Goal: Browse casually

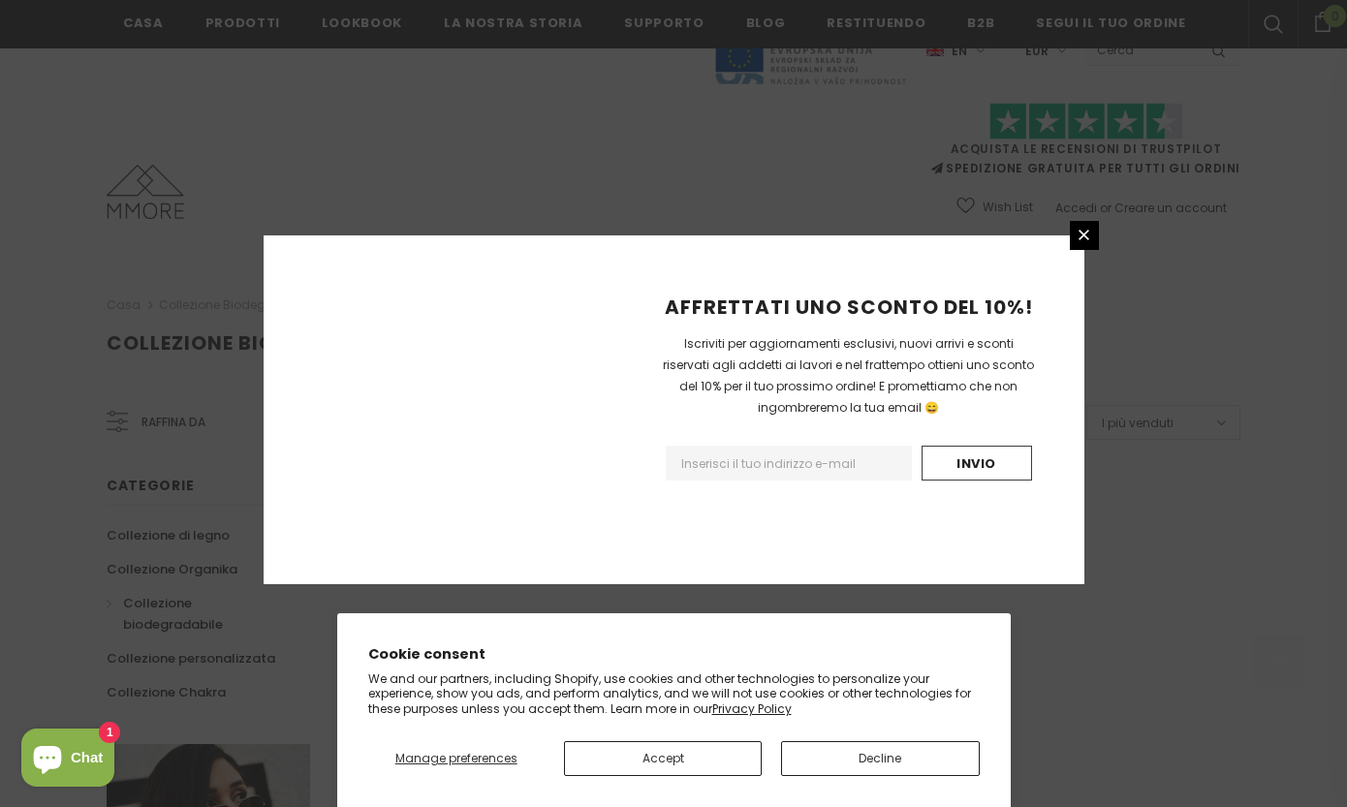
scroll to position [1179, 0]
